Goal: Task Accomplishment & Management: Use online tool/utility

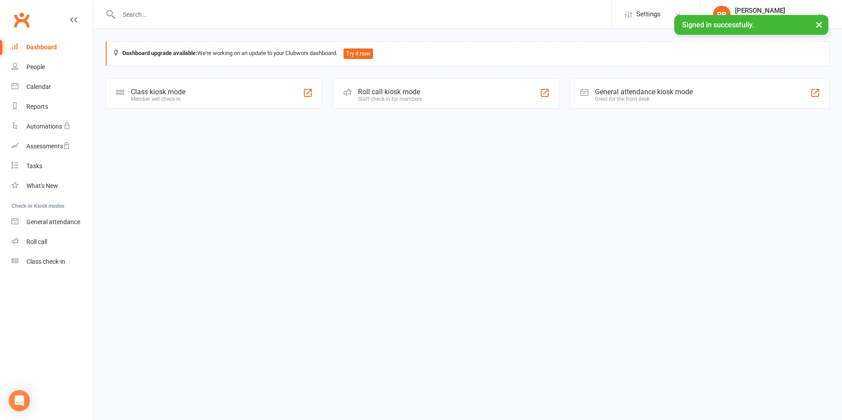
click at [412, 96] on div "Staff check-in for members" at bounding box center [390, 99] width 64 height 6
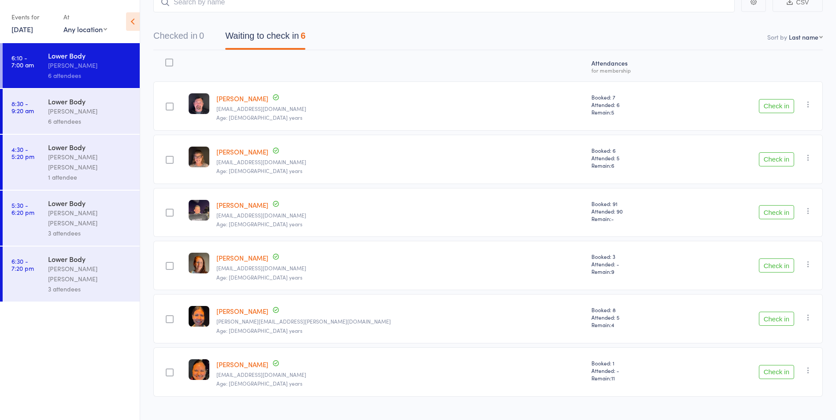
scroll to position [80, 0]
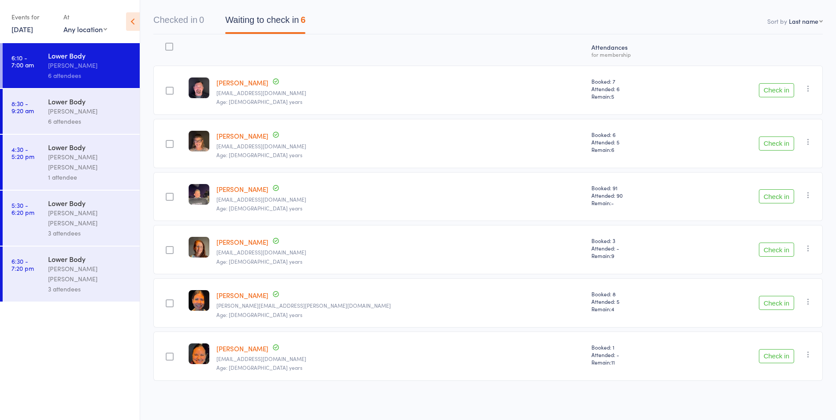
click at [102, 172] on div "1 attendee" at bounding box center [90, 177] width 84 height 10
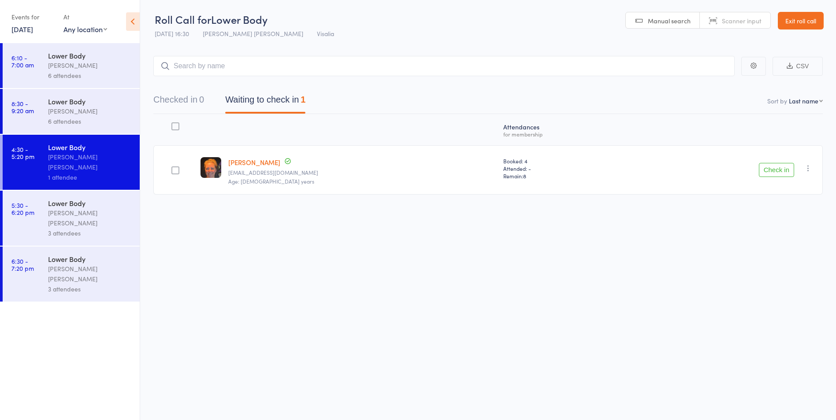
click at [102, 198] on div "Lower Body" at bounding box center [90, 203] width 84 height 10
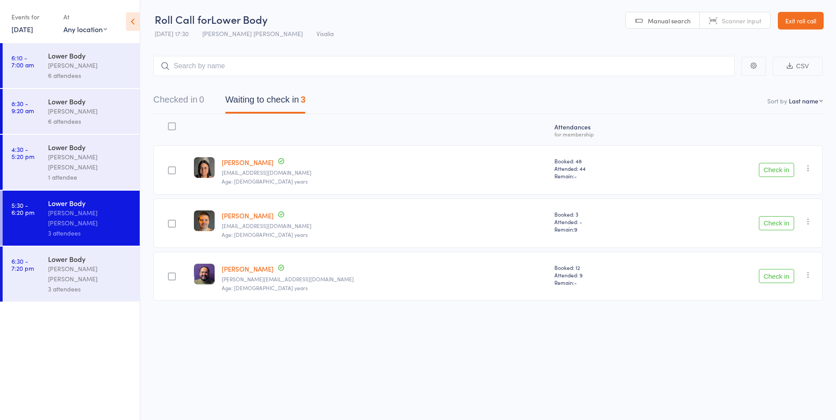
click at [87, 254] on div "Lower Body" at bounding box center [90, 259] width 84 height 10
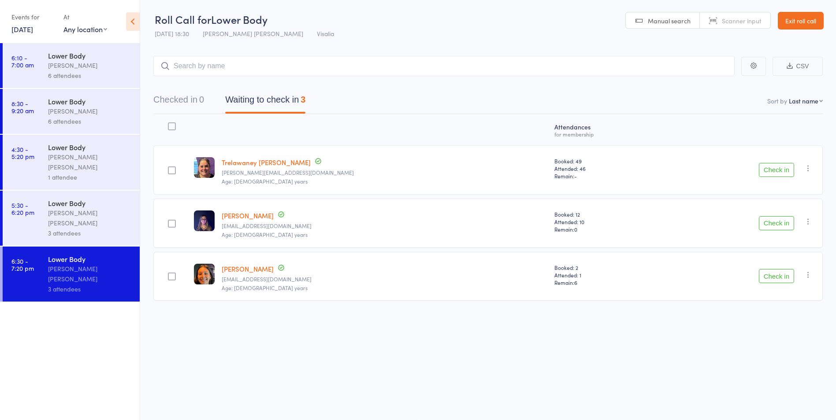
click at [87, 75] on div "6 attendees" at bounding box center [90, 75] width 84 height 10
